Goal: Submit feedback/report problem

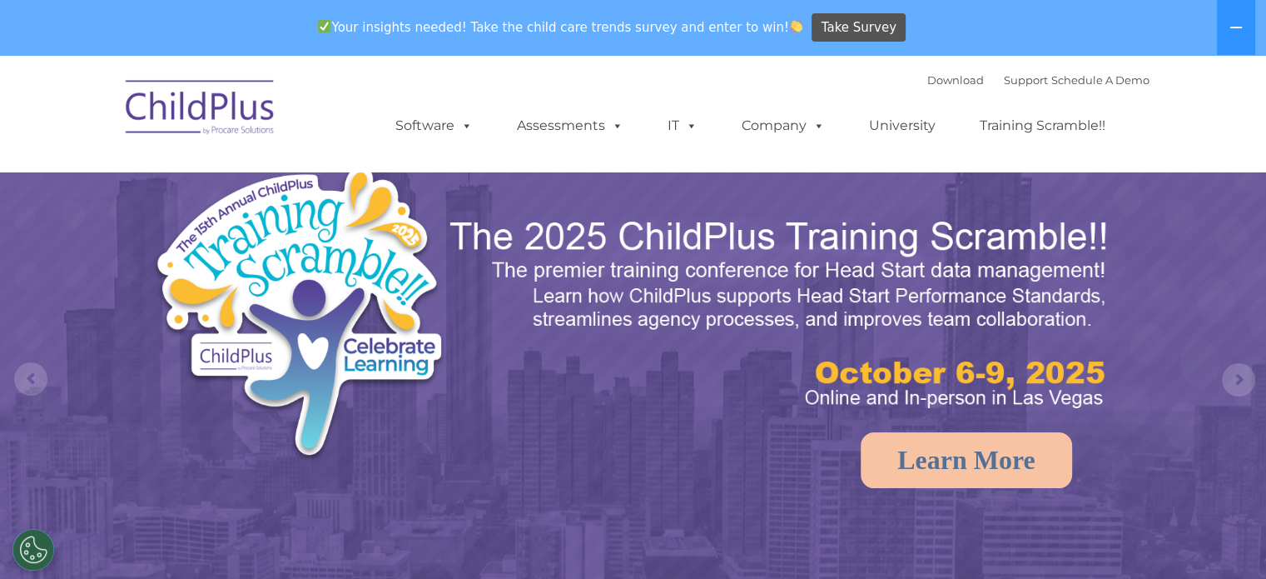
select select "MEDIUM"
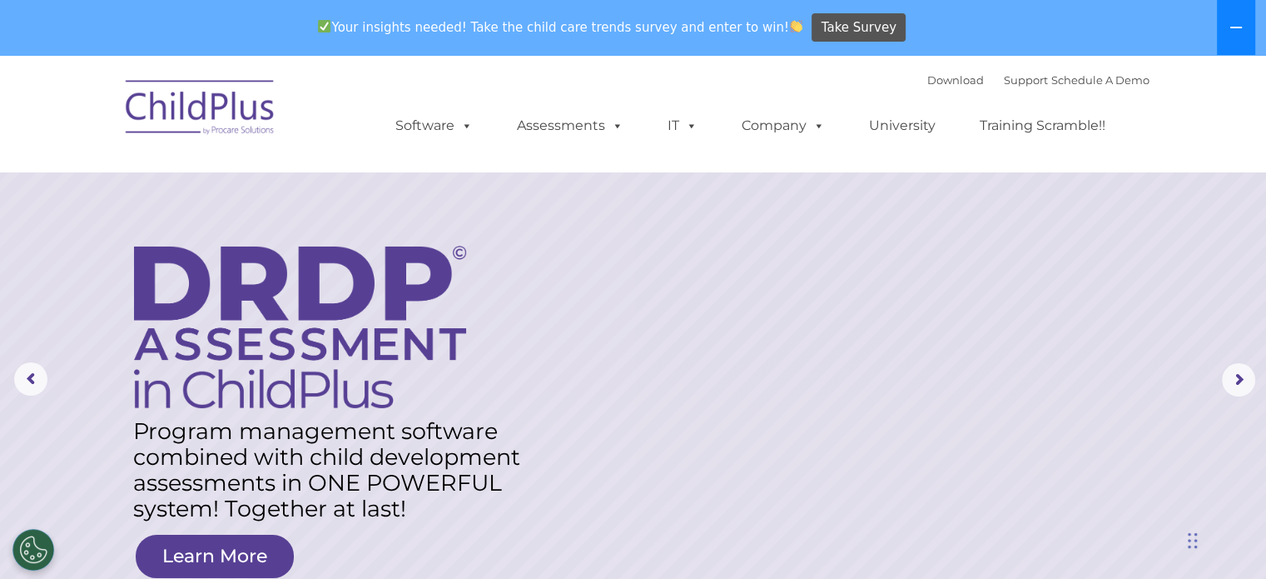
click at [1246, 24] on button at bounding box center [1236, 27] width 38 height 55
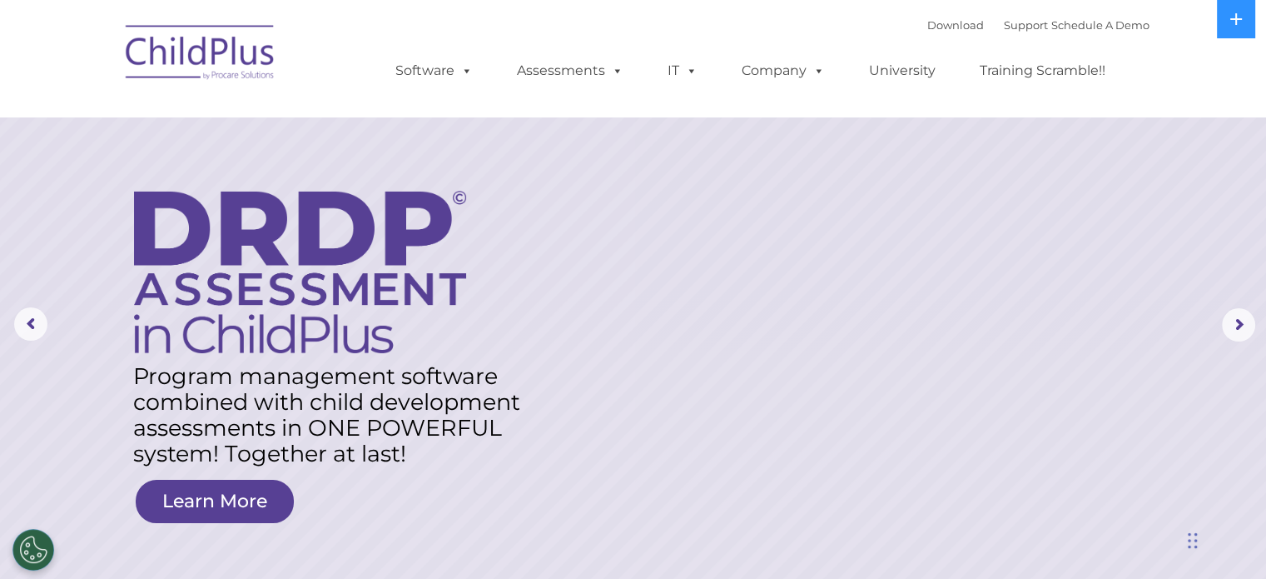
click at [217, 59] on img at bounding box center [200, 54] width 167 height 83
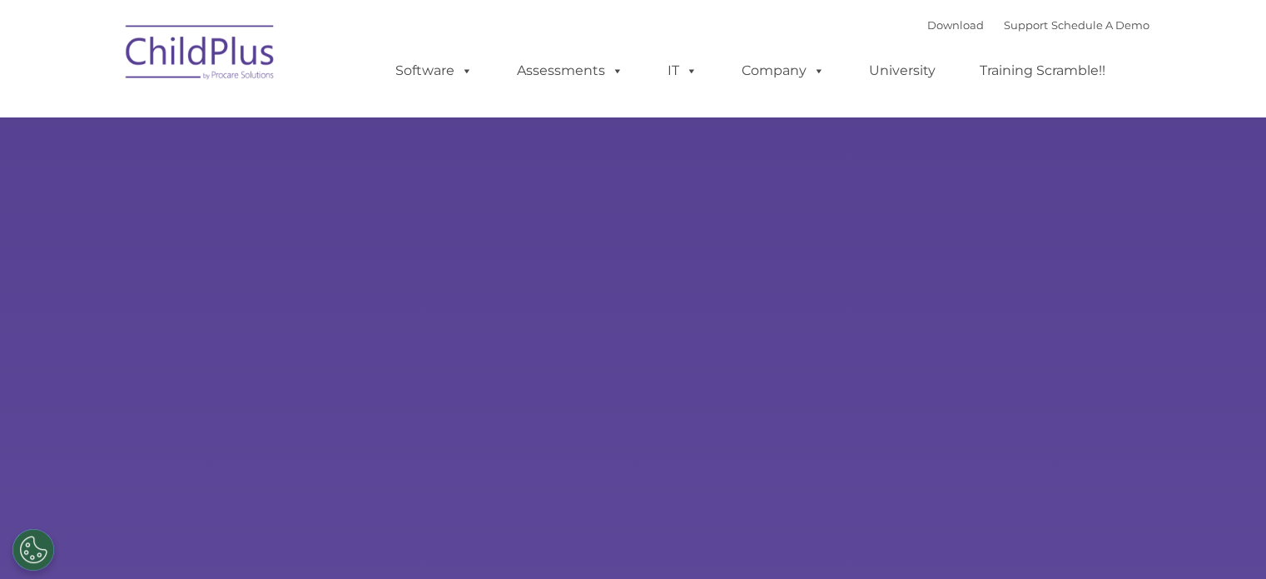
type input ""
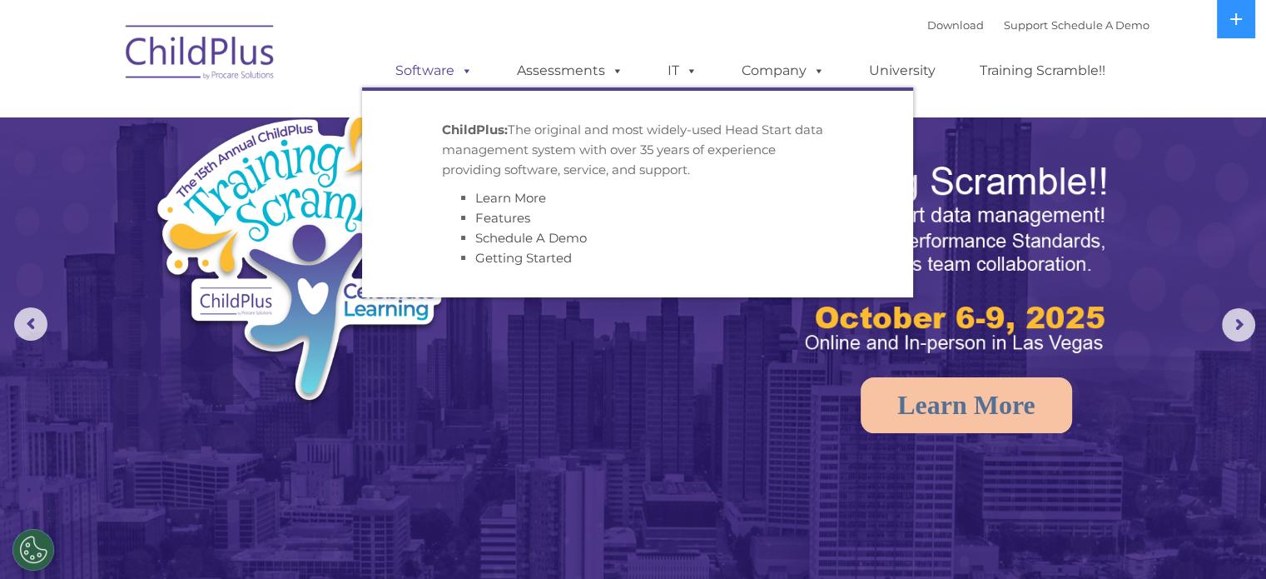
click at [443, 72] on link "Software" at bounding box center [434, 70] width 111 height 33
select select "MEDIUM"
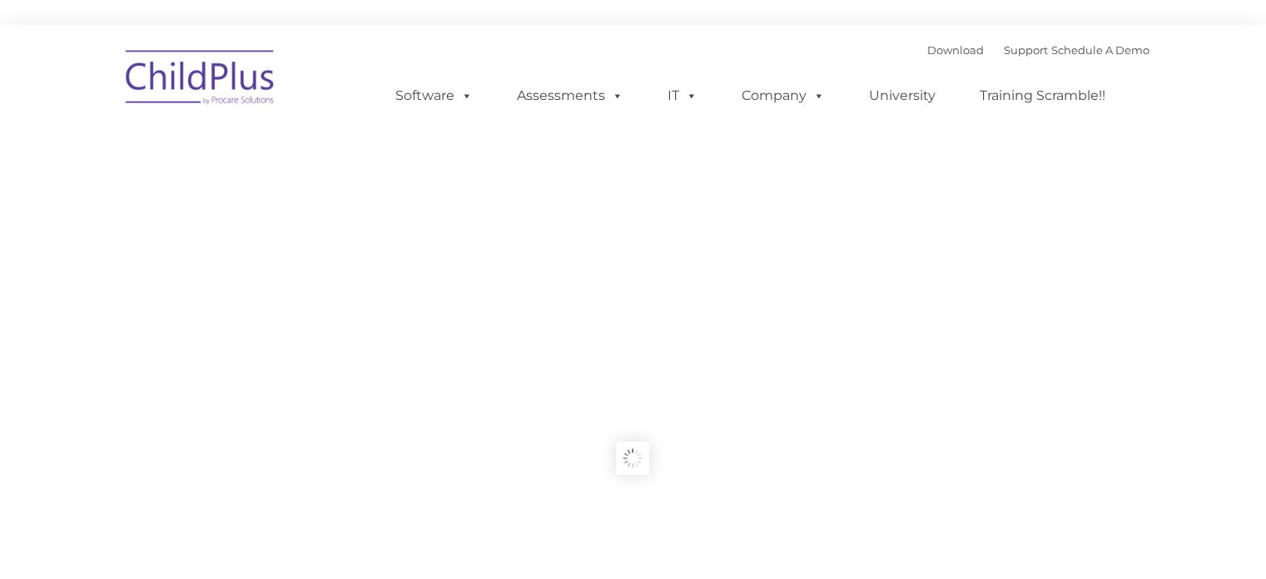
type input ""
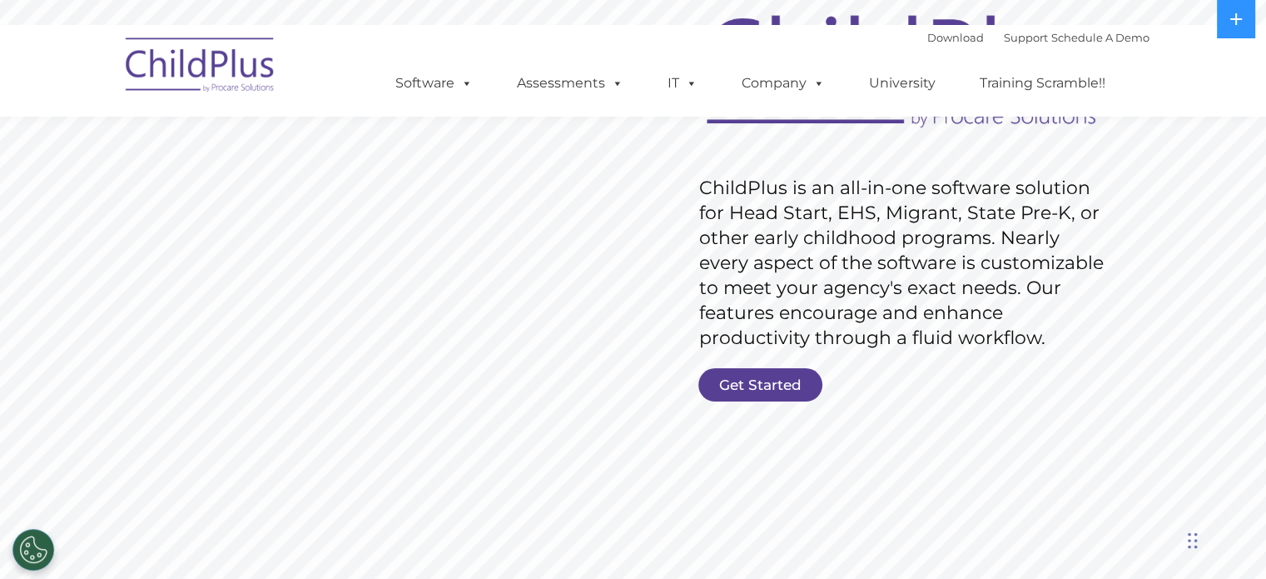
scroll to position [216, 0]
click at [766, 381] on link "Get Started" at bounding box center [761, 385] width 124 height 33
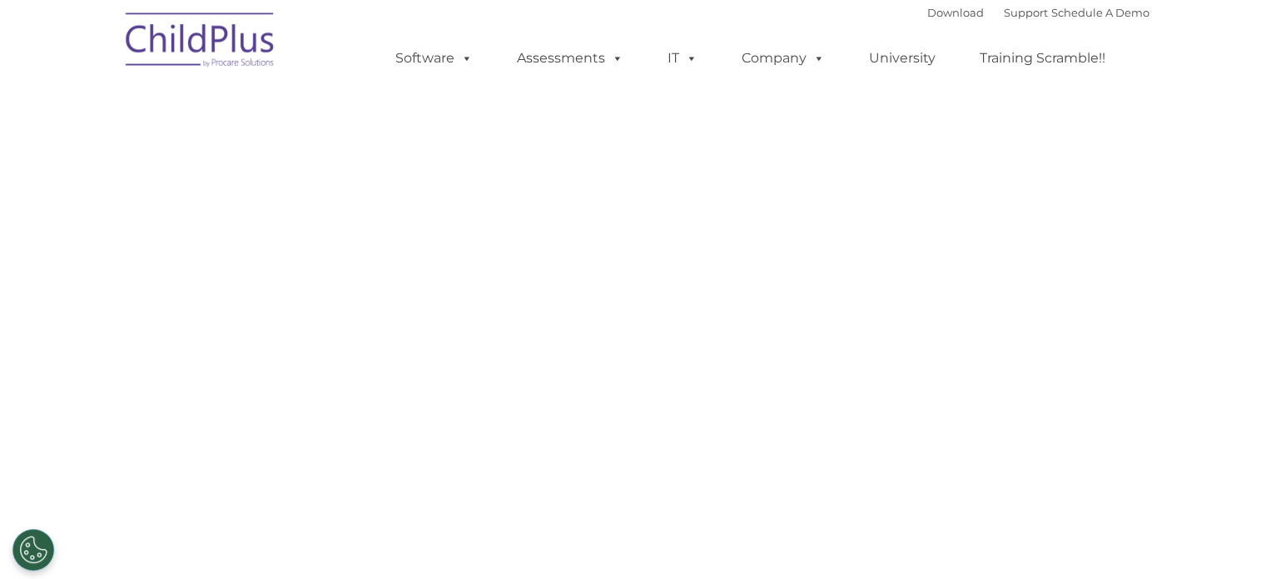
select select "MEDIUM"
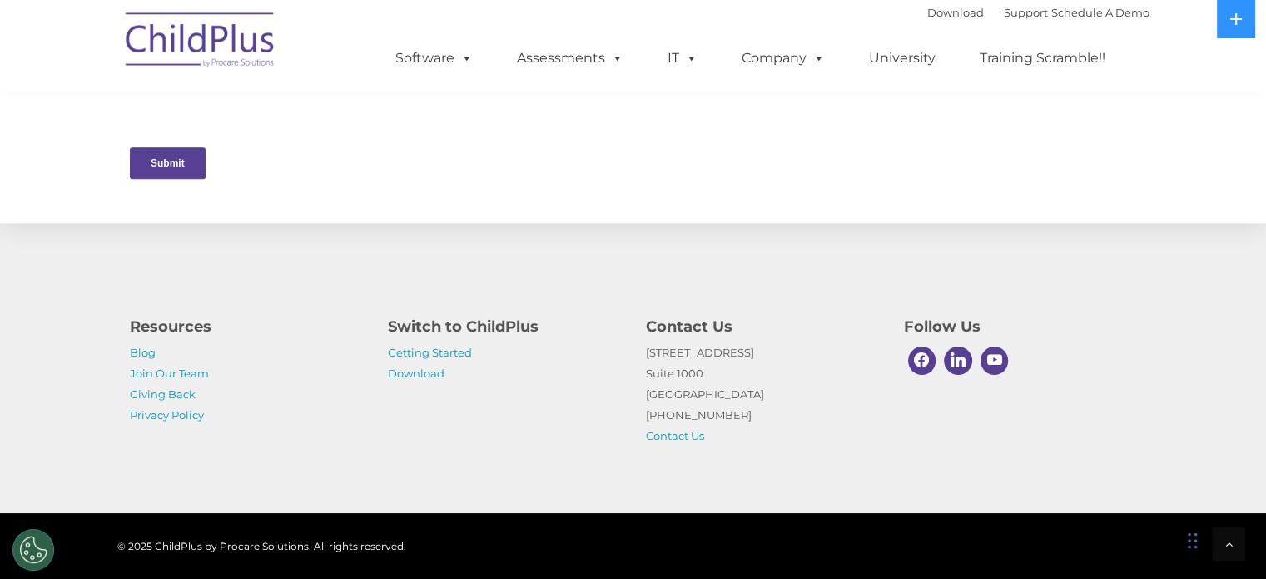
scroll to position [873, 0]
click at [161, 148] on input "Submit" at bounding box center [167, 139] width 76 height 32
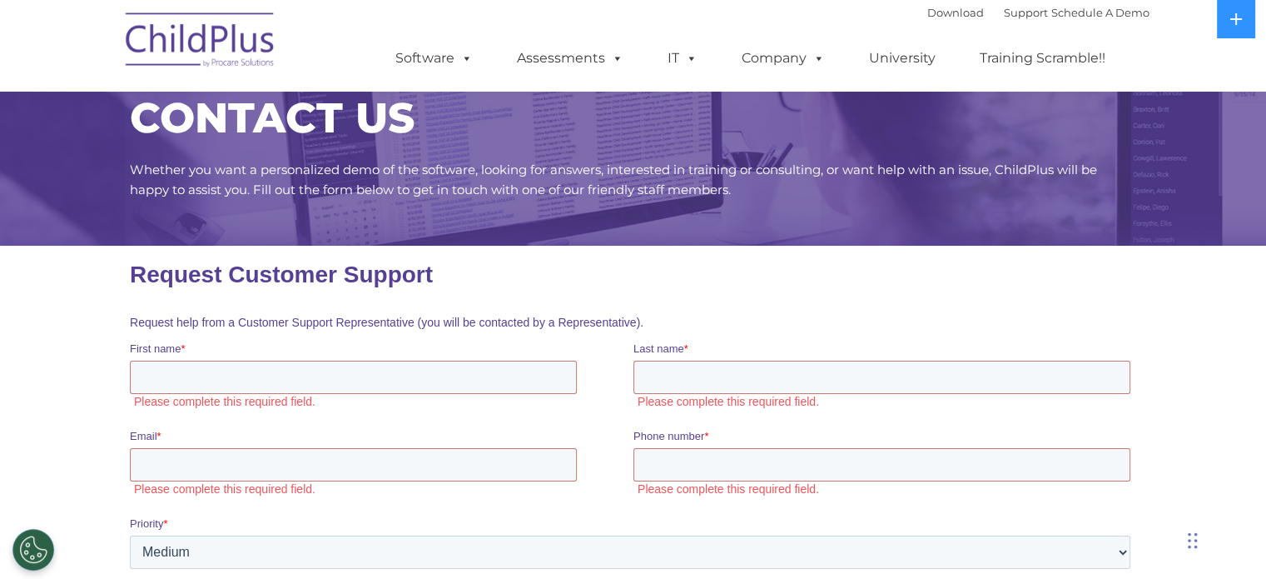
scroll to position [43, 0]
